Goal: Communication & Community: Answer question/provide support

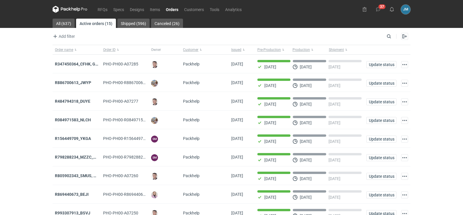
scroll to position [47, 0]
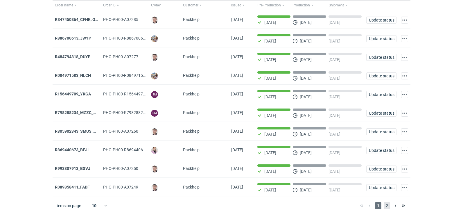
click at [388, 207] on span "2" at bounding box center [387, 205] width 6 height 7
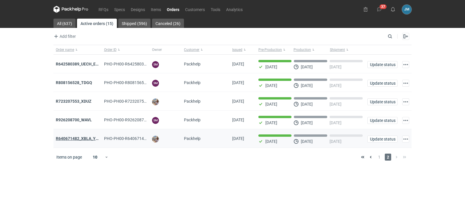
click at [70, 140] on strong "R640671482_XBLA_YSXL_LGDV_BUVN_WVLV" at bounding box center [98, 138] width 85 height 5
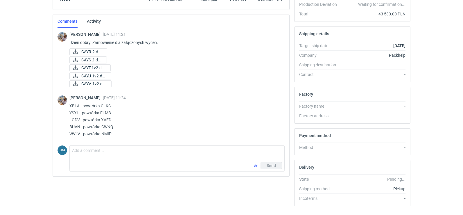
scroll to position [176, 0]
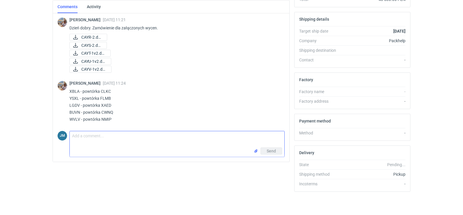
click at [78, 137] on textarea "Comment message" at bounding box center [177, 139] width 215 height 16
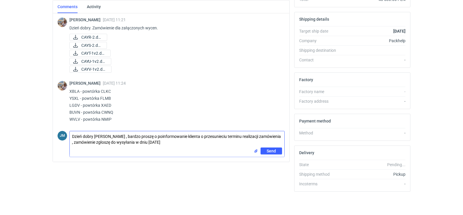
drag, startPoint x: 178, startPoint y: 141, endPoint x: 63, endPoint y: 132, distance: 115.5
click at [63, 132] on div "JM Comment message Dzień dobry [PERSON_NAME] , bardzo proszę o poinformowanie k…" at bounding box center [171, 142] width 227 height 28
click at [185, 152] on div "Send" at bounding box center [177, 151] width 215 height 9
drag, startPoint x: 175, startPoint y: 146, endPoint x: 73, endPoint y: 138, distance: 102.3
click at [69, 138] on div "JM Comment message Dzień dobry [PERSON_NAME] , bardzo proszę o poinformowanie k…" at bounding box center [171, 142] width 227 height 28
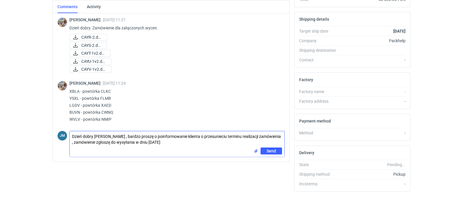
drag, startPoint x: 170, startPoint y: 143, endPoint x: 51, endPoint y: 137, distance: 119.0
click at [51, 137] on div "Items (5) Item nickname Item ID Quantity Unit price Net total LGDV PHI-PH00-A08…" at bounding box center [171, 55] width 242 height 284
paste textarea ", [PERSON_NAME], bardzo proszę o poinformowanie klienta o przesunięciu terminu …"
click at [95, 138] on textarea "Dzień dobry, [PERSON_NAME], bardzo proszę o poinformowanie klienta o przesunięc…" at bounding box center [177, 139] width 215 height 16
type textarea "Dzień dobry. [PERSON_NAME], bardzo proszę o poinformowanie klienta o przesunięc…"
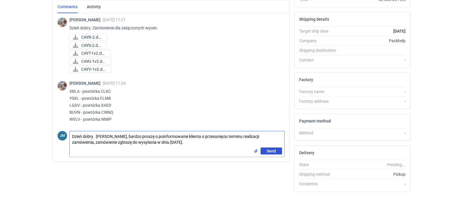
click at [273, 152] on span "Send" at bounding box center [271, 151] width 9 height 4
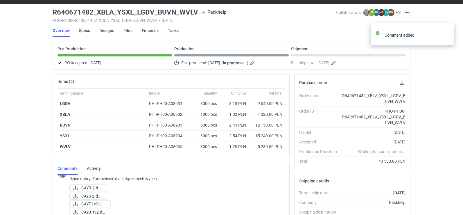
scroll to position [0, 0]
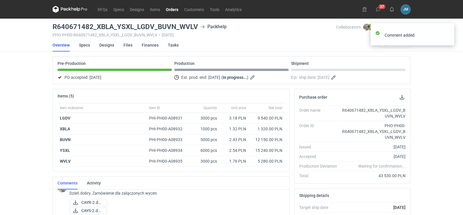
click at [71, 3] on nav "RFQs Specs Designs Items Orders Customers Tools Analytics" at bounding box center [149, 9] width 192 height 19
click at [71, 5] on nav "RFQs Specs Designs Items Orders Customers Tools Analytics" at bounding box center [149, 9] width 192 height 19
click at [70, 8] on icon at bounding box center [70, 9] width 35 height 7
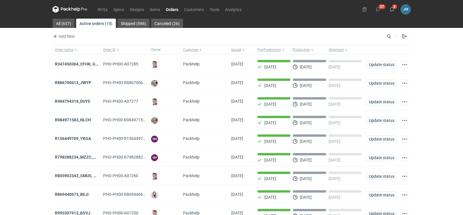
scroll to position [47, 0]
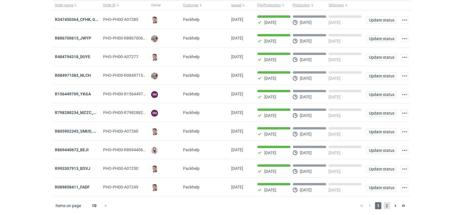
click at [387, 207] on span "2" at bounding box center [387, 205] width 6 height 7
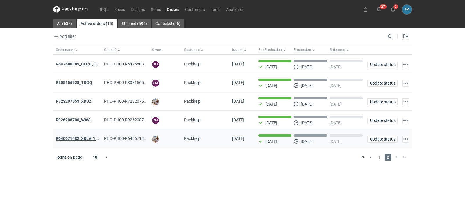
click at [67, 140] on strong "R640671482_XBLA_YSXL_LGDV_BUVN_WVLV" at bounding box center [98, 138] width 85 height 5
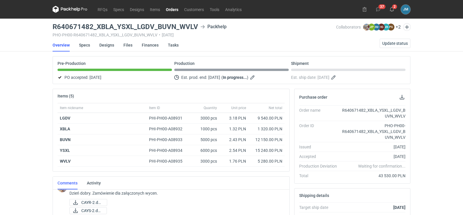
click at [69, 11] on icon at bounding box center [70, 9] width 35 height 7
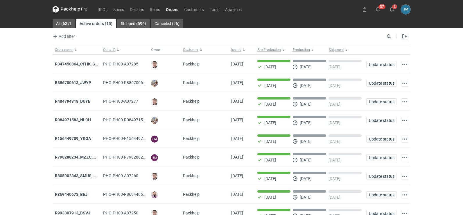
click at [68, 9] on icon at bounding box center [65, 9] width 8 height 3
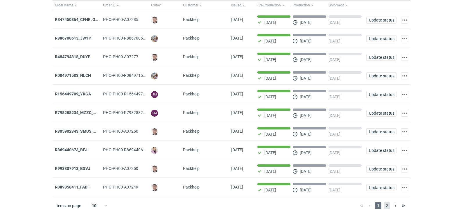
click at [388, 208] on span "2" at bounding box center [387, 205] width 6 height 7
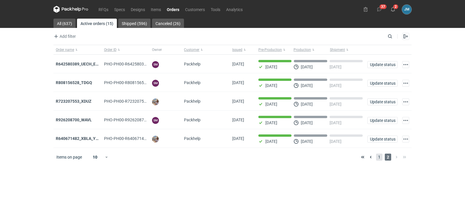
click at [380, 159] on span "1" at bounding box center [379, 156] width 6 height 7
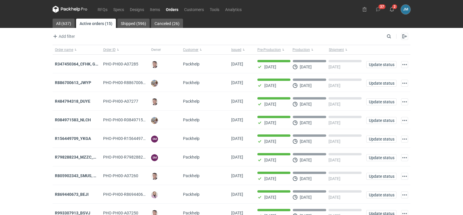
scroll to position [47, 0]
